Goal: Information Seeking & Learning: Stay updated

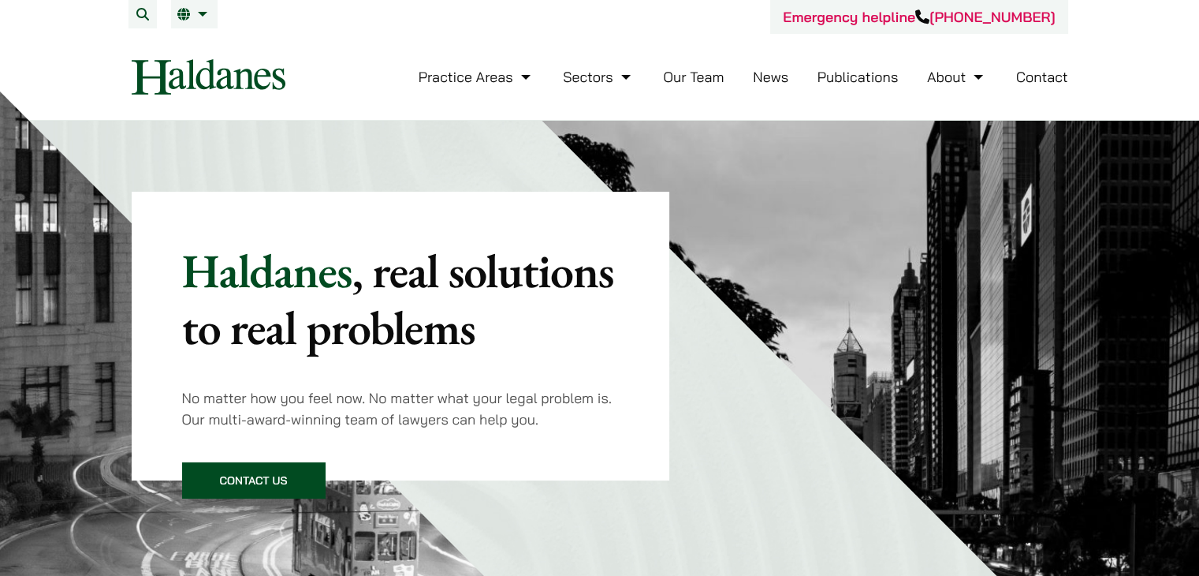
click at [842, 80] on link "Publications" at bounding box center [858, 77] width 81 height 18
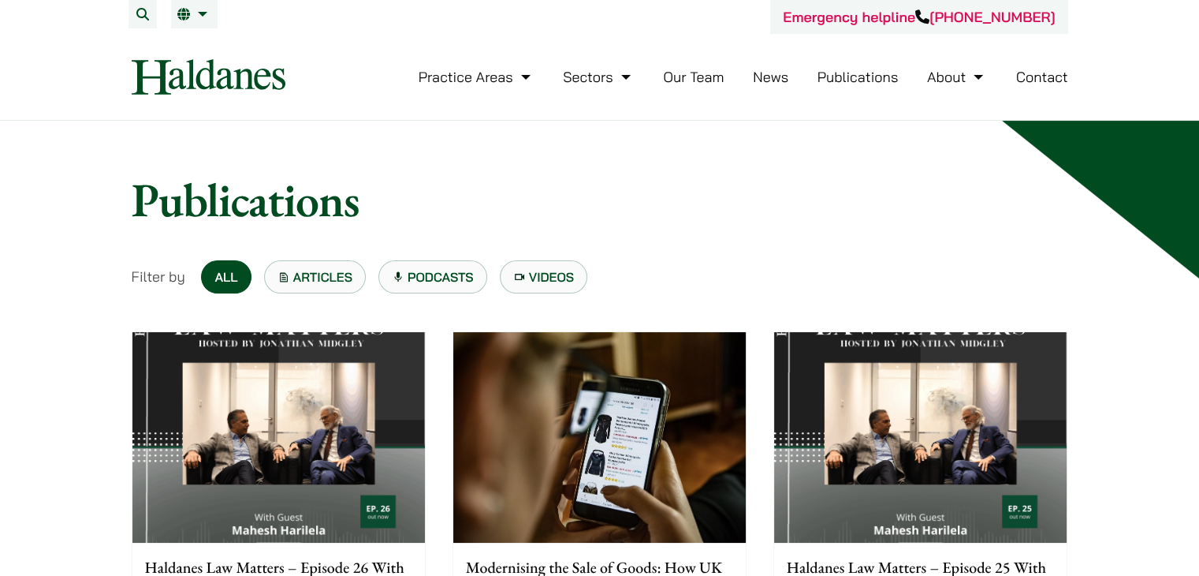
click at [778, 86] on li "News" at bounding box center [770, 77] width 35 height 34
click at [778, 78] on link "News" at bounding box center [770, 77] width 35 height 18
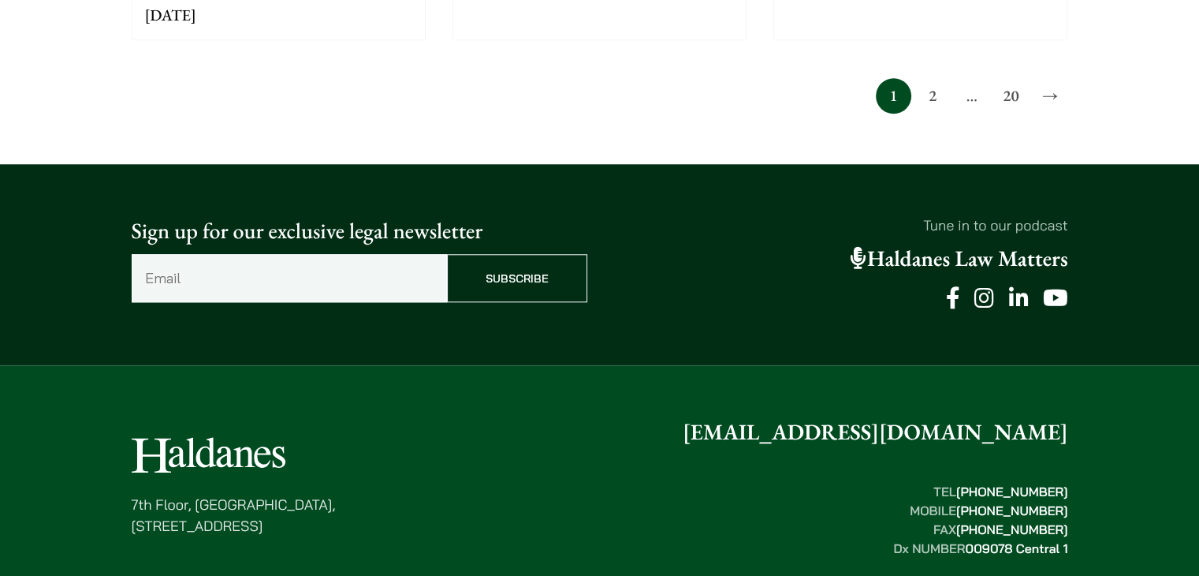
scroll to position [1572, 0]
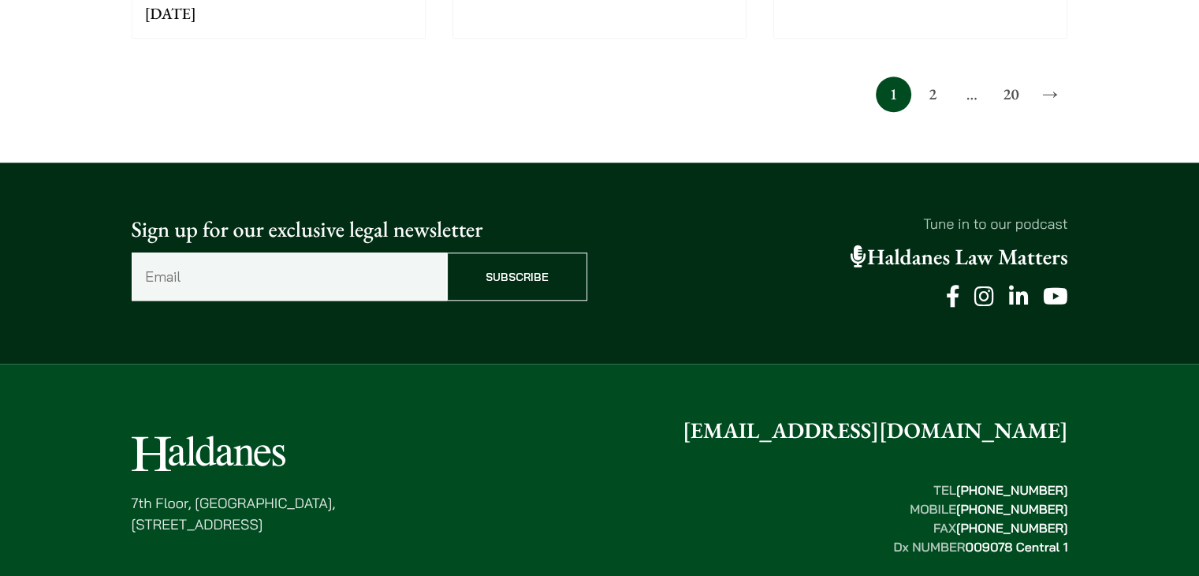
click at [933, 95] on link "2" at bounding box center [932, 93] width 35 height 35
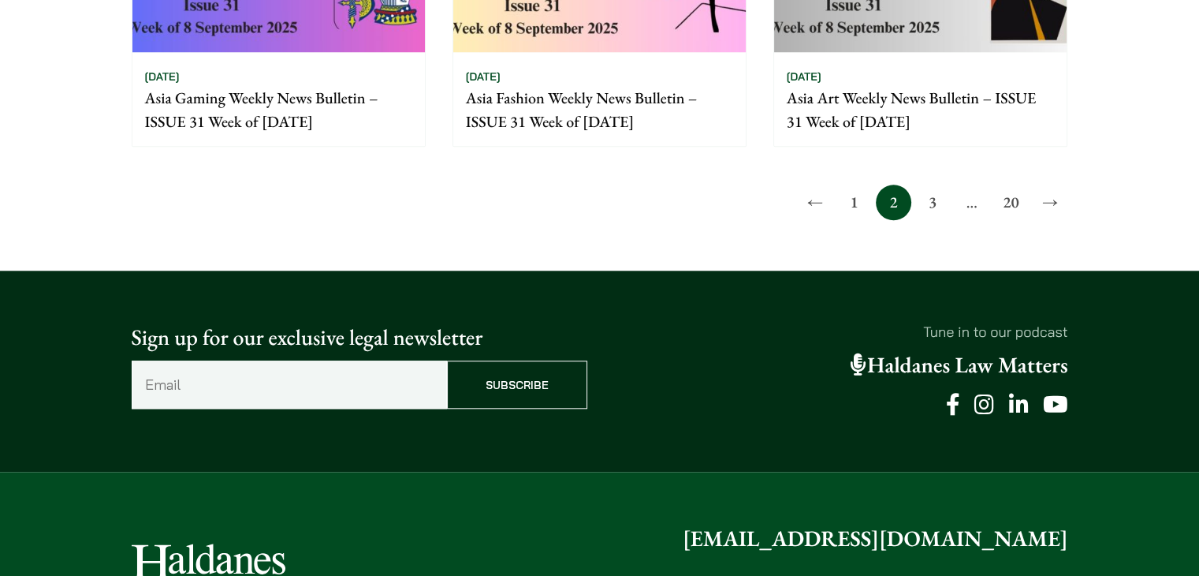
scroll to position [1467, 0]
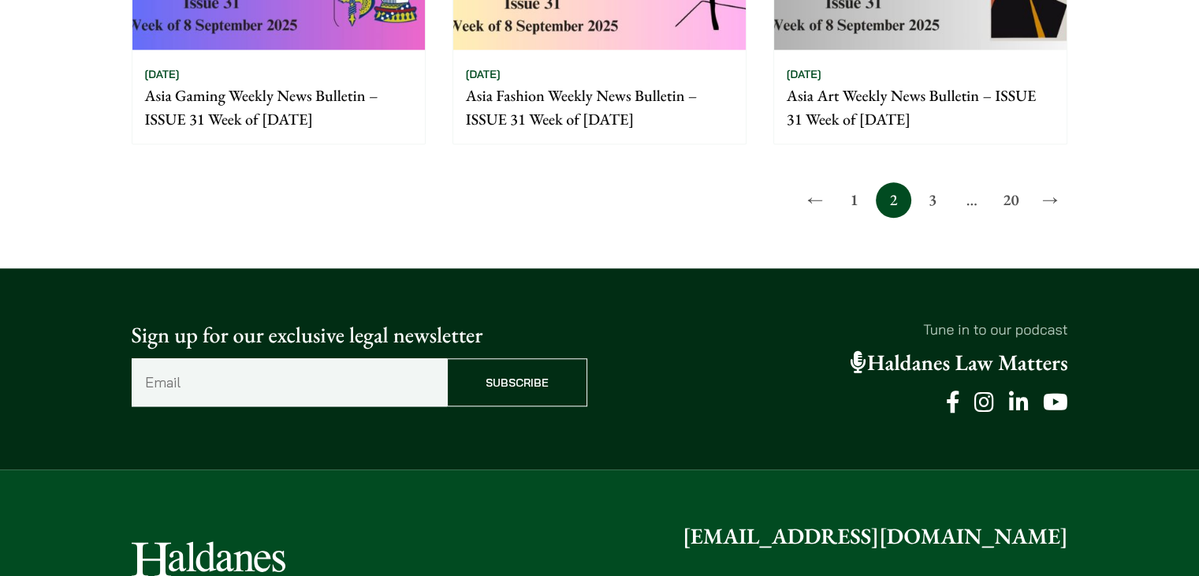
click at [940, 200] on link "3" at bounding box center [932, 199] width 35 height 35
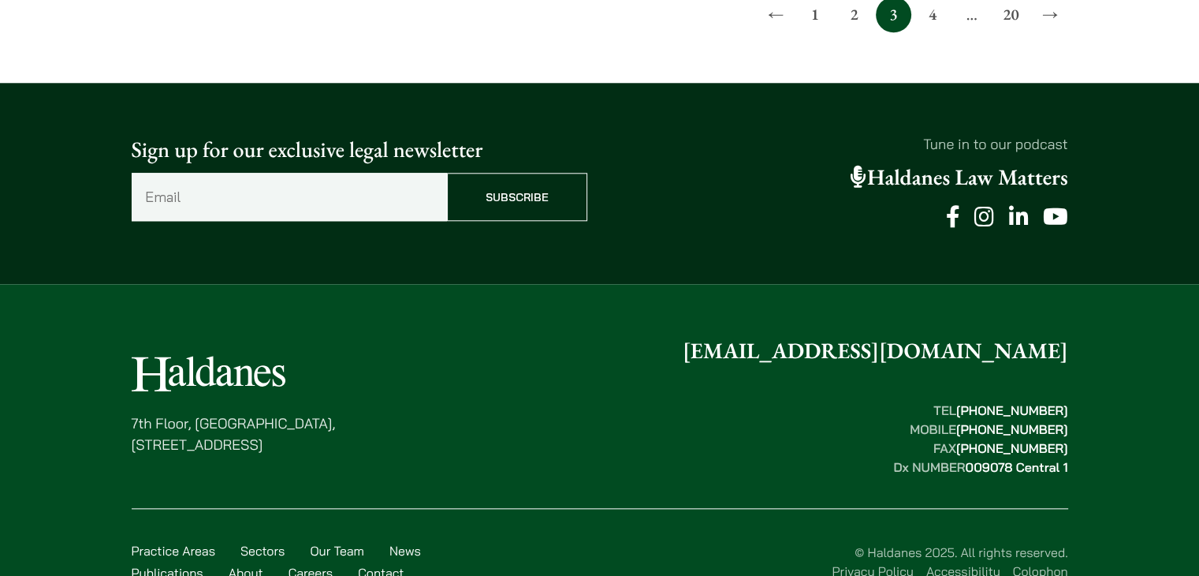
scroll to position [1678, 0]
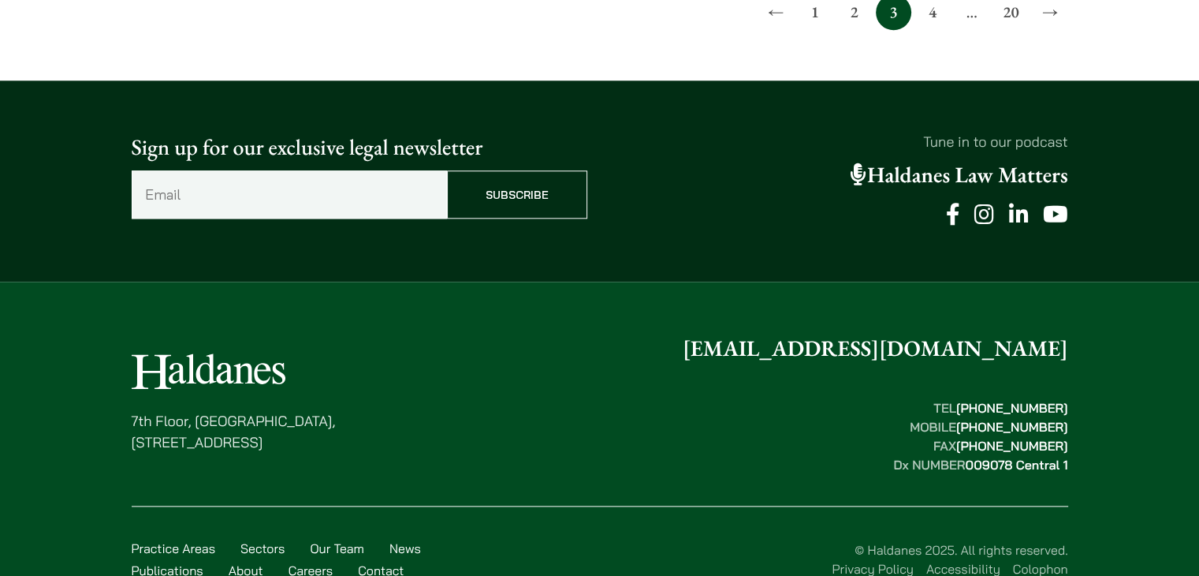
click at [929, 4] on link "4" at bounding box center [932, 11] width 35 height 35
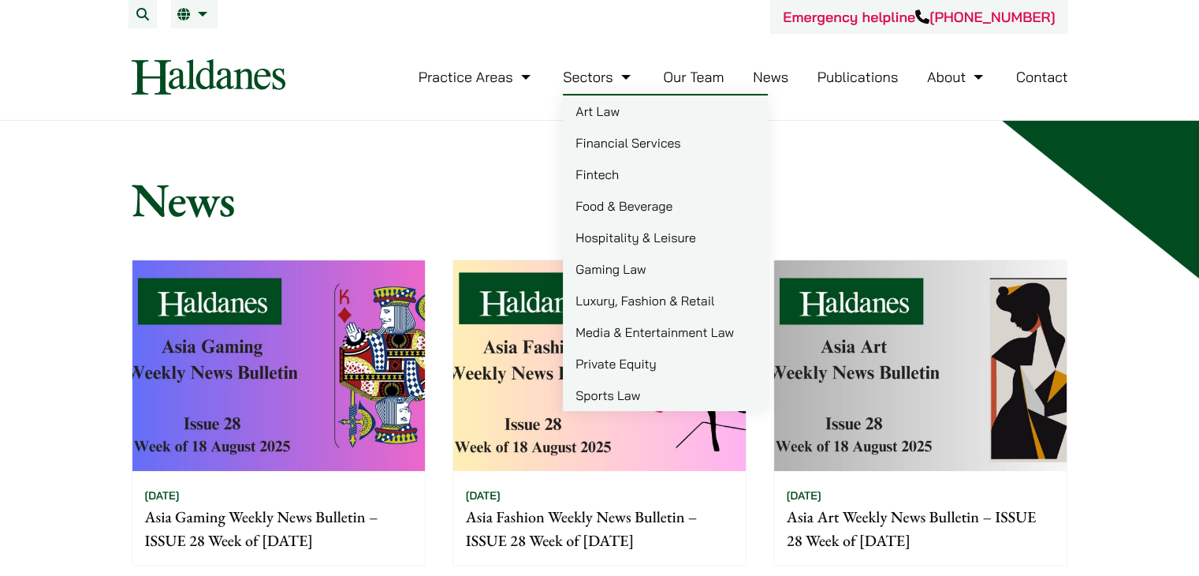
drag, startPoint x: 809, startPoint y: 58, endPoint x: 816, endPoint y: 66, distance: 11.2
click at [811, 62] on nav "Practice Areas Antitrust and Competition Law Civil Litigation & Dispute Resolut…" at bounding box center [600, 77] width 937 height 86
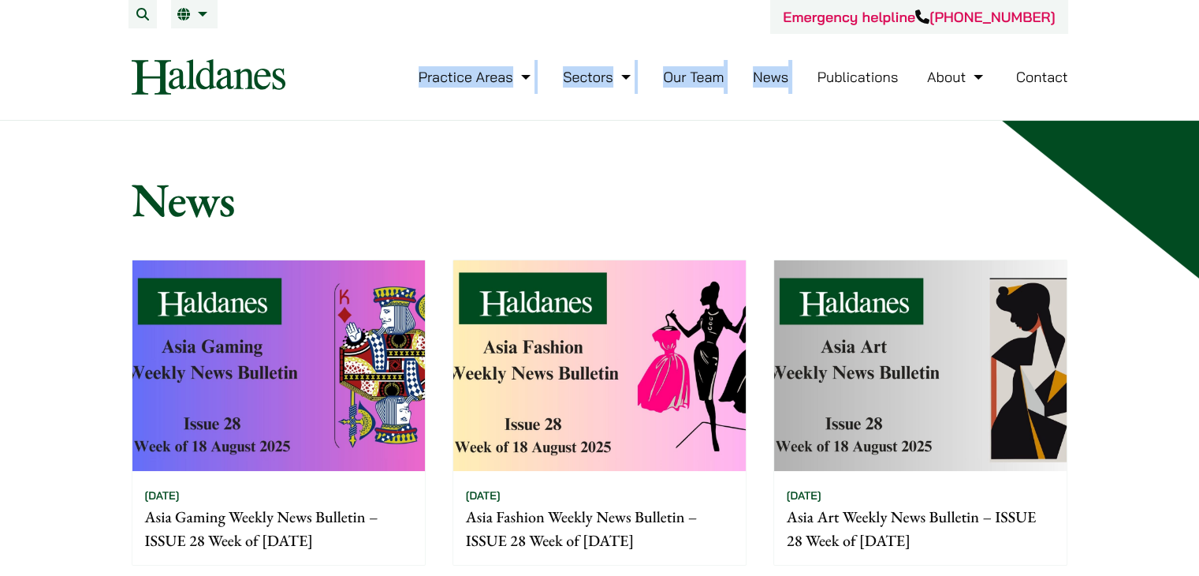
click at [823, 70] on link "Publications" at bounding box center [858, 77] width 81 height 18
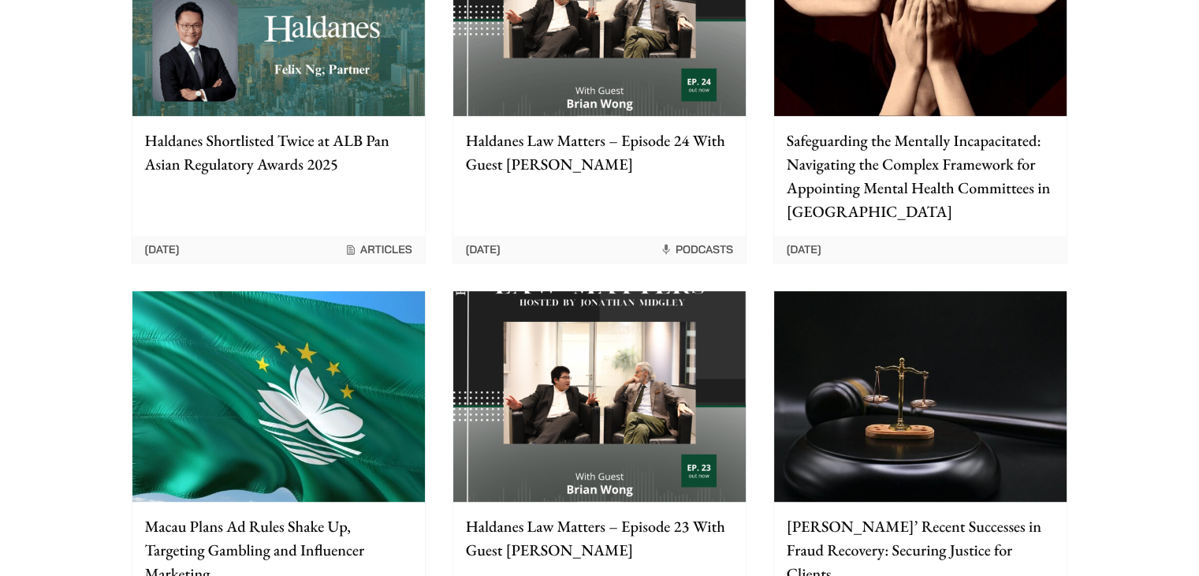
scroll to position [263, 0]
